Goal: Navigation & Orientation: Find specific page/section

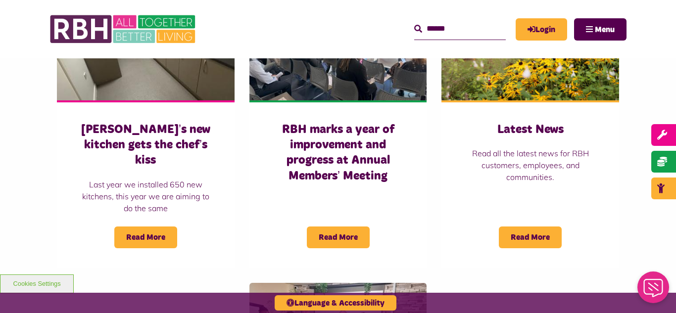
scroll to position [787, 0]
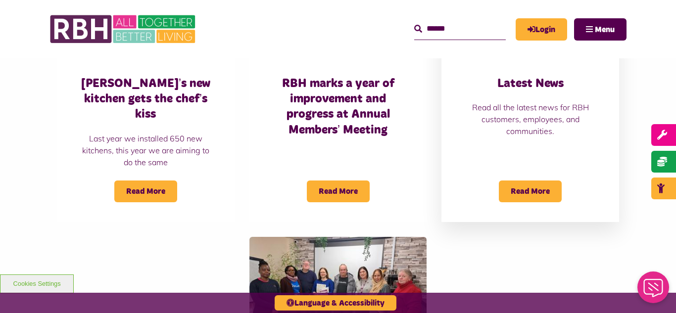
click at [529, 88] on h3 "Latest News" at bounding box center [530, 83] width 138 height 15
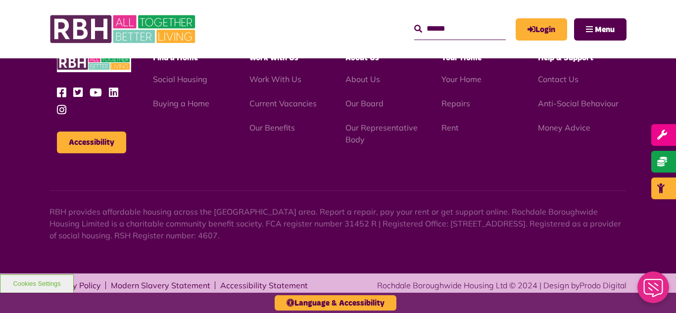
scroll to position [1408, 0]
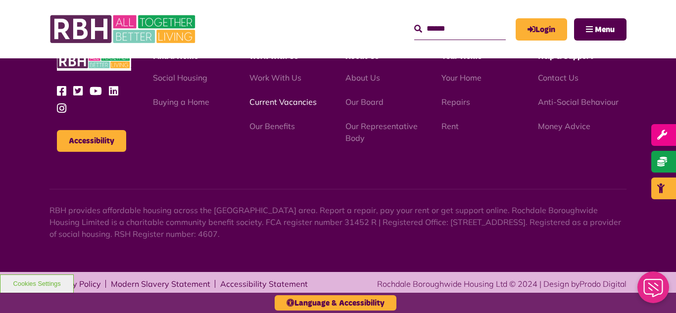
click at [266, 102] on link "Current Vacancies" at bounding box center [282, 102] width 67 height 10
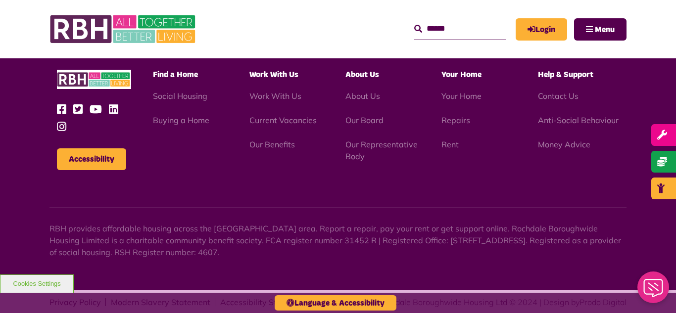
scroll to position [941, 0]
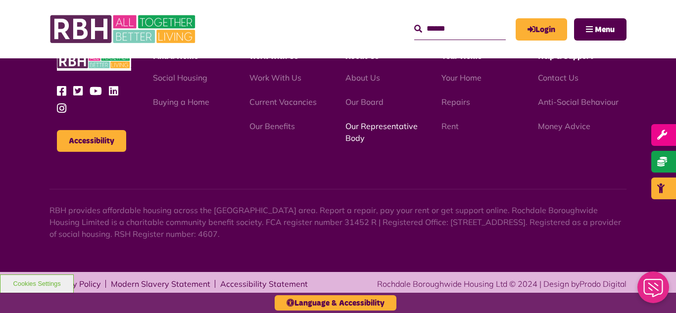
click at [366, 125] on link "Our Representative Body" at bounding box center [381, 132] width 72 height 22
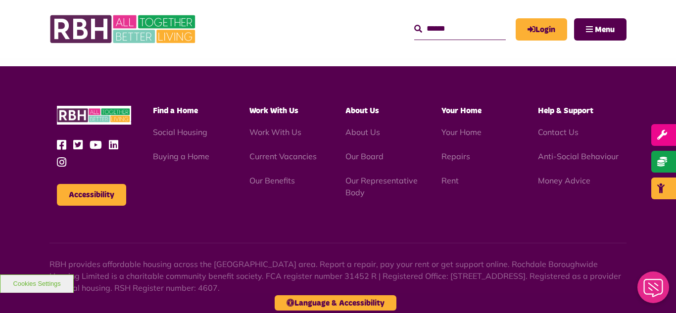
scroll to position [3006, 0]
